Goal: Information Seeking & Learning: Learn about a topic

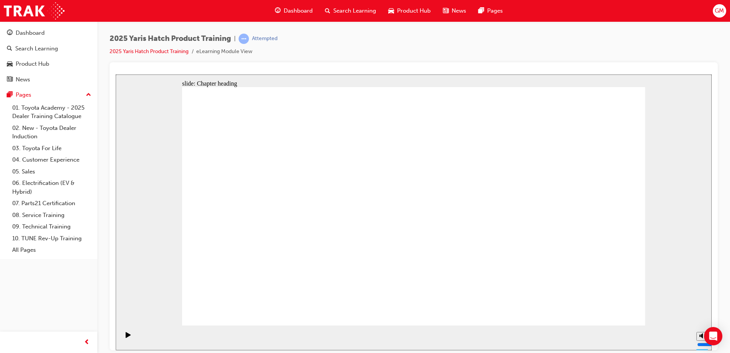
drag, startPoint x: 601, startPoint y: 302, endPoint x: 603, endPoint y: 306, distance: 5.1
drag, startPoint x: 601, startPoint y: 302, endPoint x: 606, endPoint y: 305, distance: 5.0
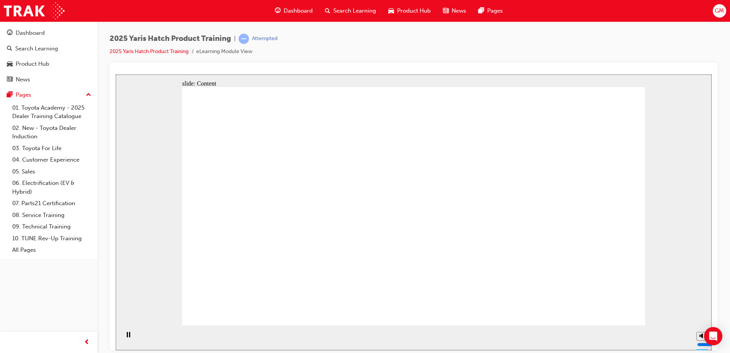
drag, startPoint x: 498, startPoint y: 224, endPoint x: 581, endPoint y: 170, distance: 98.6
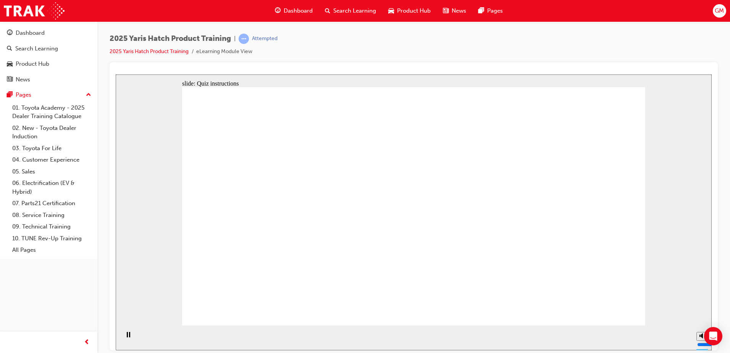
radio input "true"
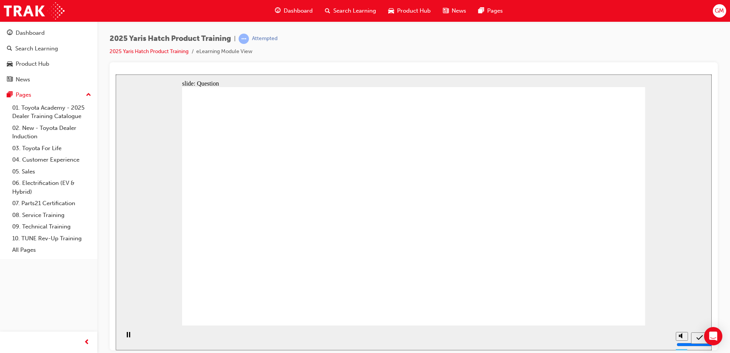
radio input "true"
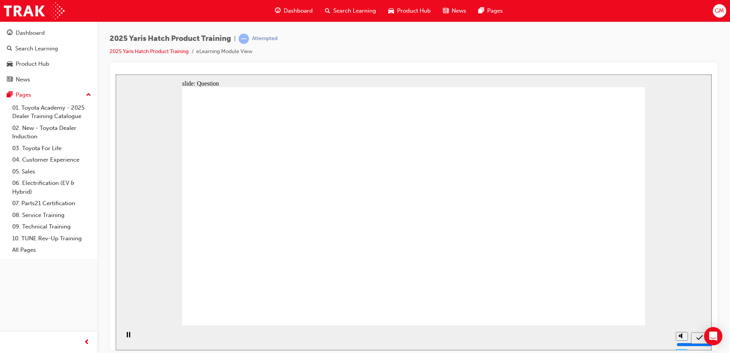
radio input "true"
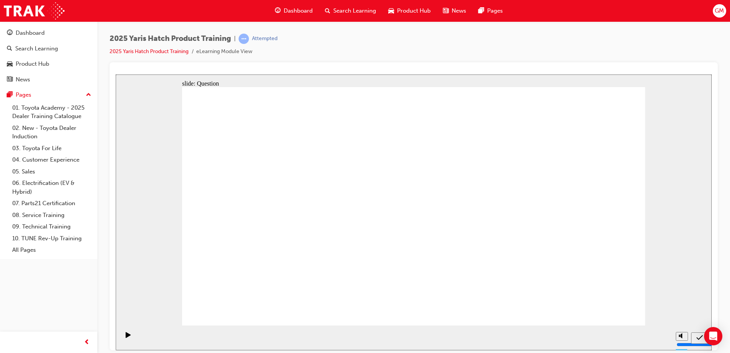
radio input "true"
drag, startPoint x: 249, startPoint y: 289, endPoint x: 329, endPoint y: 239, distance: 94.3
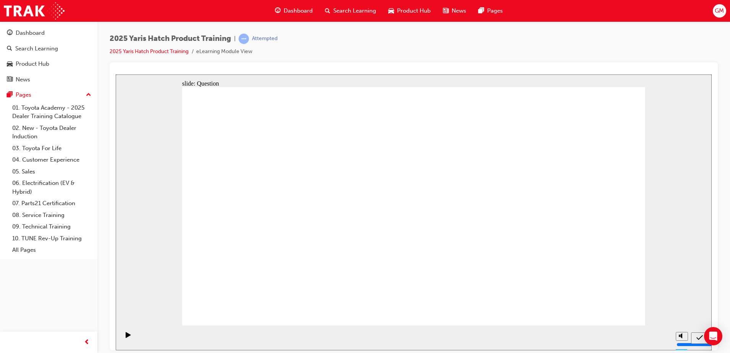
drag, startPoint x: 304, startPoint y: 206, endPoint x: 227, endPoint y: 269, distance: 100.1
drag, startPoint x: 481, startPoint y: 208, endPoint x: 322, endPoint y: 284, distance: 177.0
drag, startPoint x: 572, startPoint y: 211, endPoint x: 414, endPoint y: 291, distance: 176.3
drag, startPoint x: 409, startPoint y: 207, endPoint x: 499, endPoint y: 268, distance: 108.8
drag, startPoint x: 480, startPoint y: 261, endPoint x: 469, endPoint y: 253, distance: 13.1
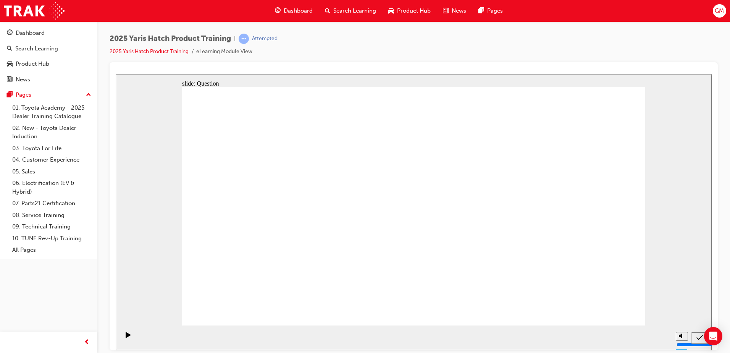
drag, startPoint x: 260, startPoint y: 197, endPoint x: 587, endPoint y: 256, distance: 332.4
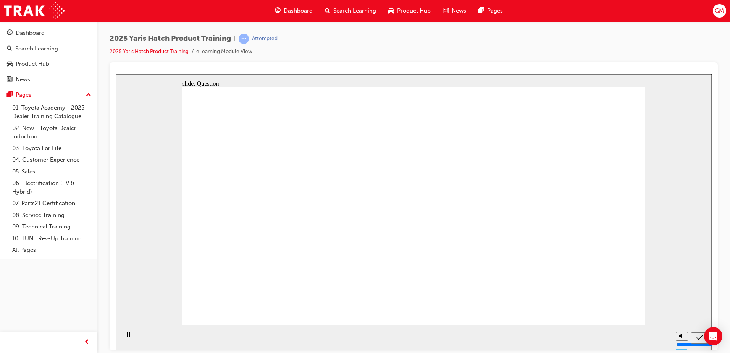
radio input "true"
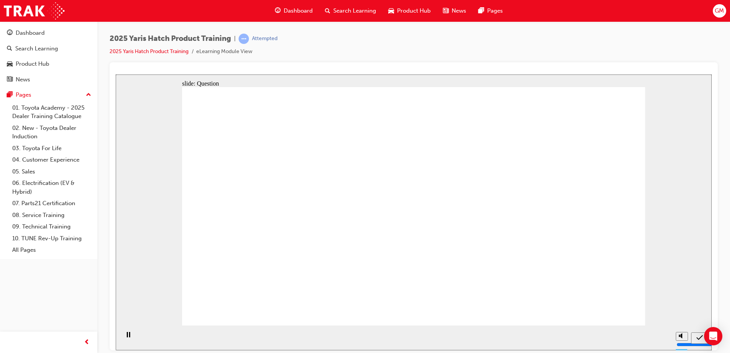
radio input "true"
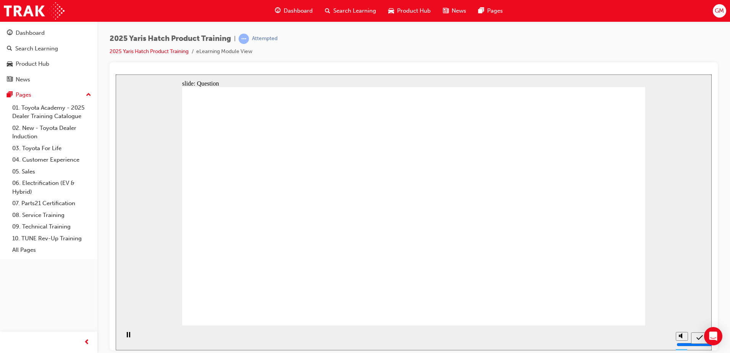
radio input "true"
drag, startPoint x: 328, startPoint y: 205, endPoint x: 257, endPoint y: 257, distance: 88.1
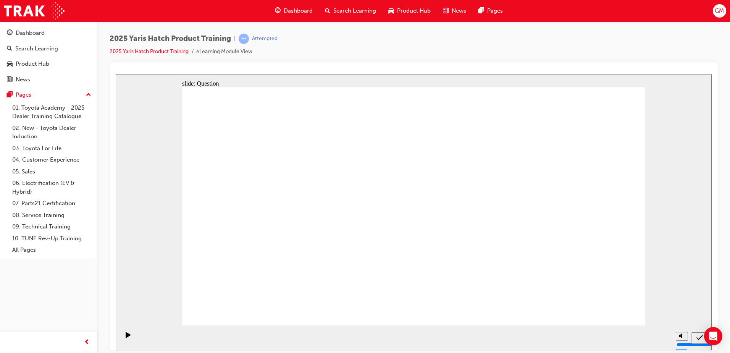
drag, startPoint x: 251, startPoint y: 214, endPoint x: 604, endPoint y: 287, distance: 360.0
drag, startPoint x: 467, startPoint y: 212, endPoint x: 296, endPoint y: 275, distance: 182.2
drag, startPoint x: 390, startPoint y: 208, endPoint x: 391, endPoint y: 258, distance: 50.0
drag, startPoint x: 604, startPoint y: 192, endPoint x: 533, endPoint y: 264, distance: 101.7
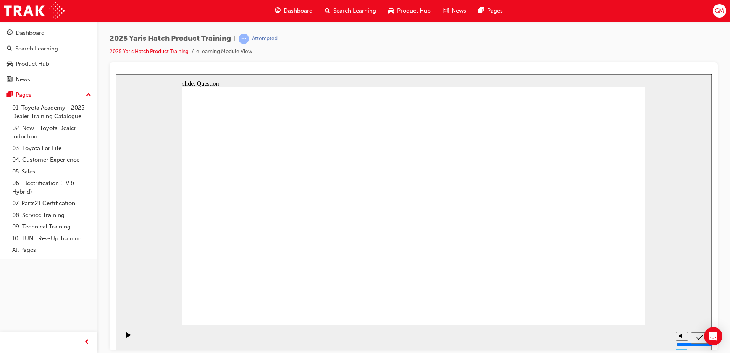
radio input "true"
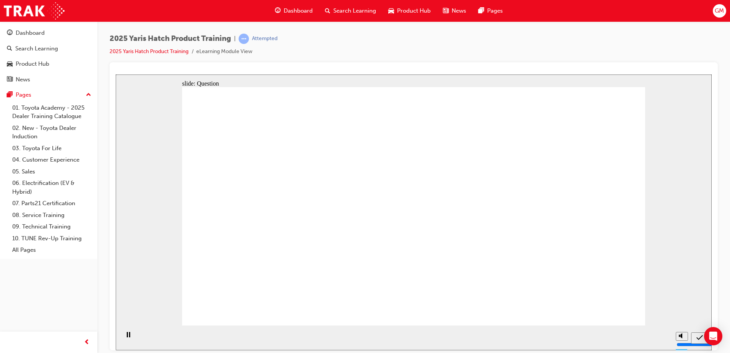
radio input "true"
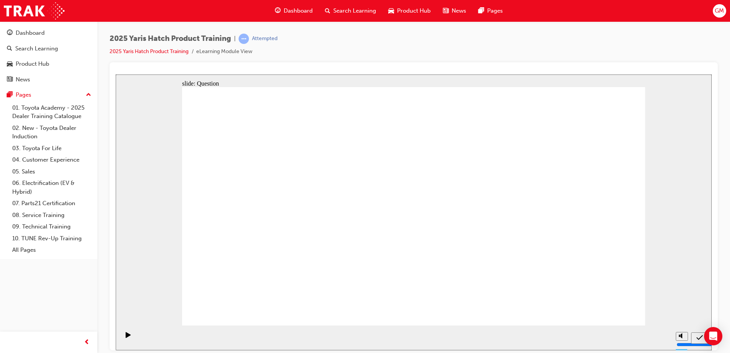
radio input "true"
drag, startPoint x: 479, startPoint y: 199, endPoint x: 313, endPoint y: 272, distance: 181.1
drag, startPoint x: 415, startPoint y: 204, endPoint x: 501, endPoint y: 272, distance: 110.1
drag, startPoint x: 342, startPoint y: 209, endPoint x: 243, endPoint y: 280, distance: 121.4
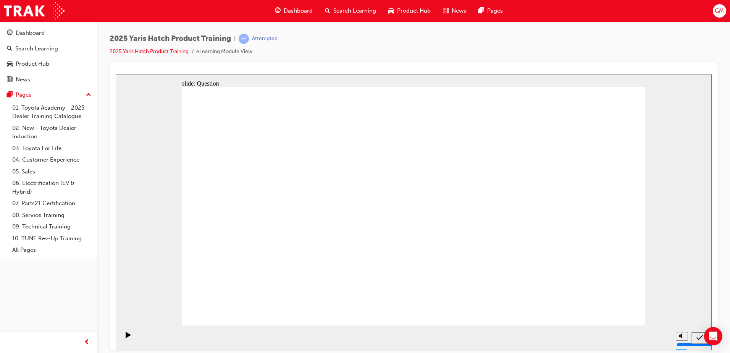
drag, startPoint x: 230, startPoint y: 207, endPoint x: 559, endPoint y: 248, distance: 331.0
drag, startPoint x: 565, startPoint y: 209, endPoint x: 408, endPoint y: 290, distance: 177.1
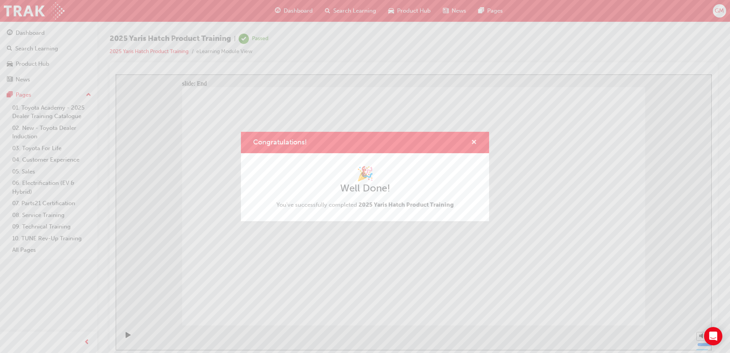
click at [476, 143] on span "cross-icon" at bounding box center [474, 142] width 6 height 7
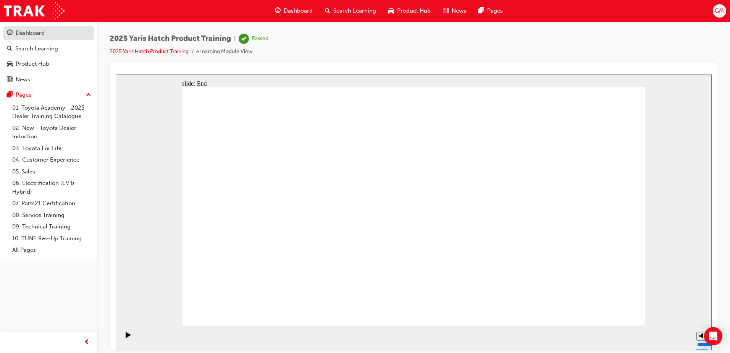
click at [37, 34] on div "Dashboard" at bounding box center [30, 33] width 29 height 9
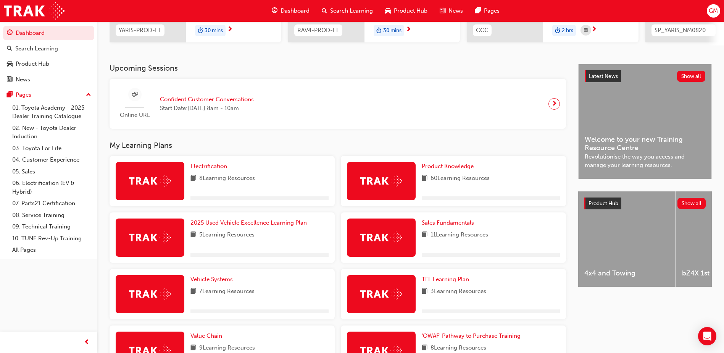
scroll to position [153, 0]
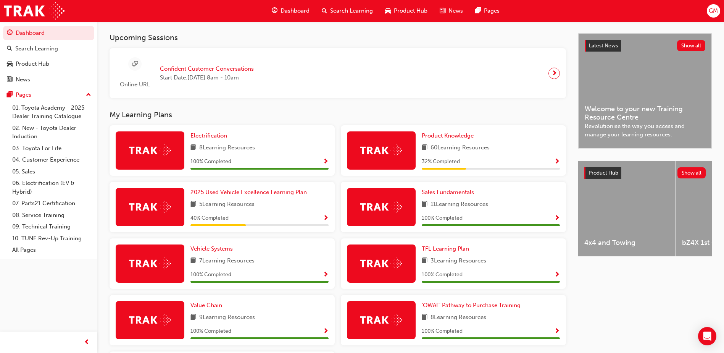
click at [558, 165] on span "Show Progress" at bounding box center [557, 161] width 6 height 7
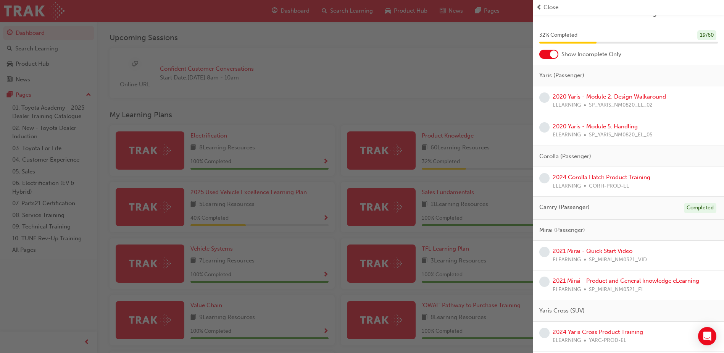
scroll to position [0, 0]
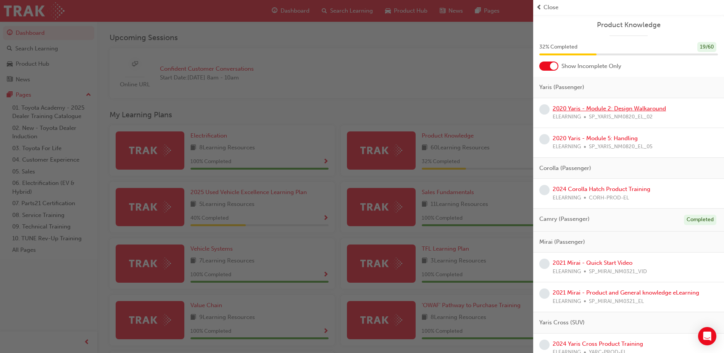
click at [620, 108] on link "2020 Yaris - Module 2: Design Walkaround" at bounding box center [608, 108] width 113 height 7
